Goal: Task Accomplishment & Management: Use online tool/utility

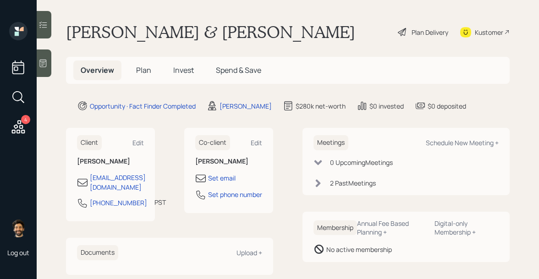
click at [481, 147] on div "Meetings Schedule New Meeting +" at bounding box center [405, 142] width 185 height 15
click at [473, 145] on div "Schedule New Meeting +" at bounding box center [461, 142] width 73 height 9
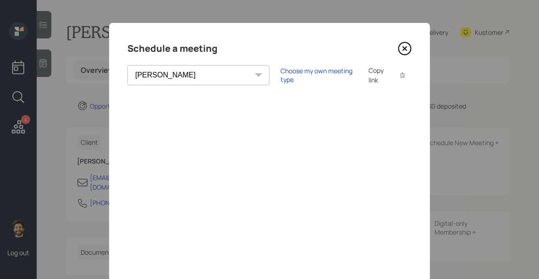
click at [156, 70] on select "[PERSON_NAME] [PERSON_NAME] [PERSON_NAME] [PERSON_NAME] [PERSON_NAME] [PERSON_N…" at bounding box center [198, 75] width 142 height 20
select select "round-[PERSON_NAME]"
click at [127, 65] on select "[PERSON_NAME] [PERSON_NAME] [PERSON_NAME] [PERSON_NAME] [PERSON_NAME] [PERSON_N…" at bounding box center [198, 75] width 142 height 20
